Goal: Task Accomplishment & Management: Use online tool/utility

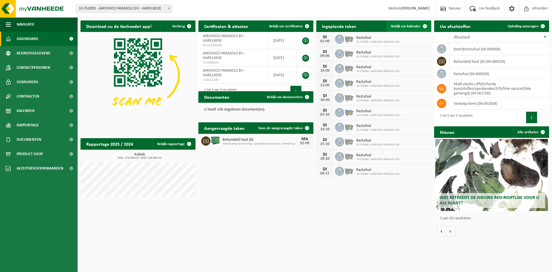
click at [219, 25] on span "Bekijk uw kalender" at bounding box center [406, 26] width 30 height 4
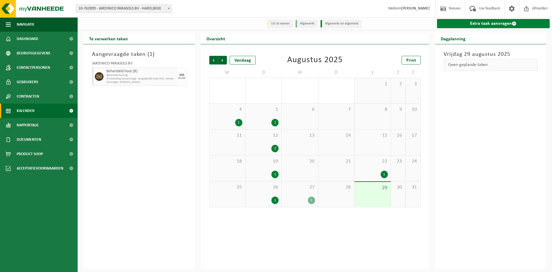
click at [471, 23] on link "Extra taak aanvragen" at bounding box center [493, 23] width 113 height 9
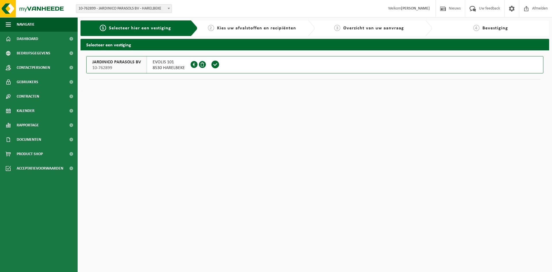
click at [116, 29] on span "Selecteer hier een vestiging" at bounding box center [140, 28] width 62 height 5
click at [214, 68] on span at bounding box center [215, 64] width 9 height 9
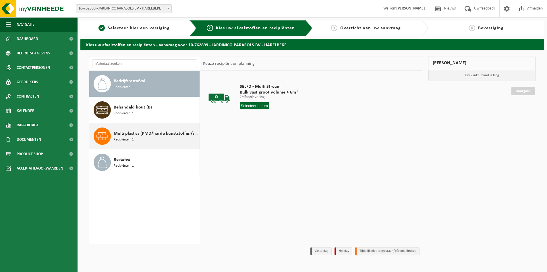
click at [144, 137] on div "Multi plastics (PMD/harde kunststoffen/spanbanden/EPS/folie naturel/folie gemen…" at bounding box center [156, 135] width 84 height 17
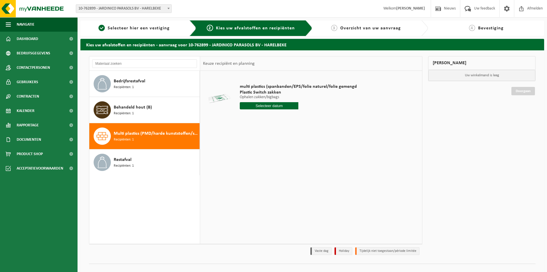
click at [283, 106] on input "text" at bounding box center [269, 105] width 59 height 7
click at [274, 139] on div "4" at bounding box center [276, 138] width 10 height 9
type input "Van [DATE]"
click at [273, 115] on input "1" at bounding box center [269, 115] width 59 height 7
type input "12"
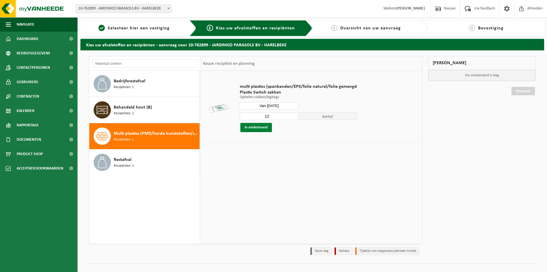
click at [259, 127] on button "In winkelmand" at bounding box center [256, 127] width 32 height 9
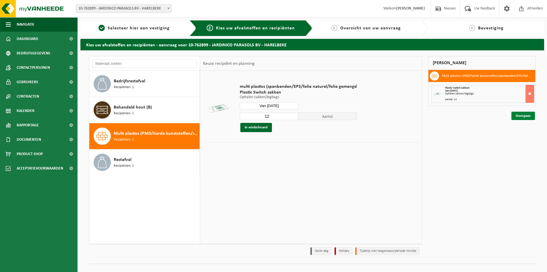
click at [523, 116] on link "Doorgaan" at bounding box center [524, 115] width 24 height 8
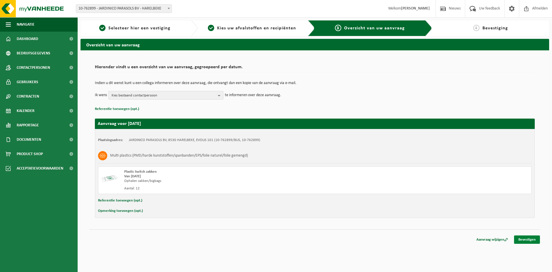
click at [525, 240] on link "Bevestigen" at bounding box center [527, 239] width 26 height 8
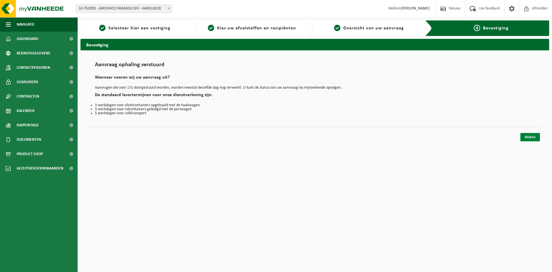
click at [528, 136] on link "Sluiten" at bounding box center [530, 137] width 20 height 8
